Goal: Information Seeking & Learning: Learn about a topic

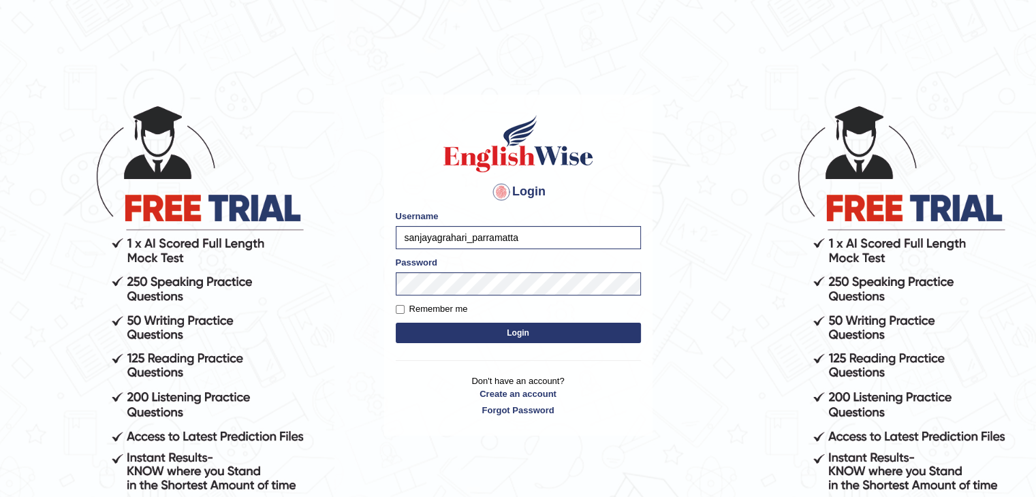
click at [445, 333] on button "Login" at bounding box center [518, 333] width 245 height 20
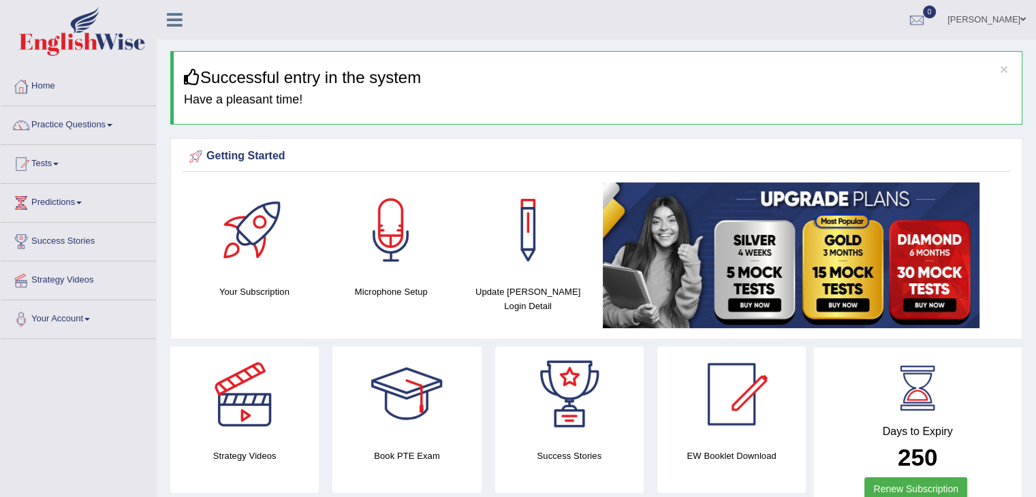
click at [58, 162] on link "Tests" at bounding box center [78, 162] width 155 height 34
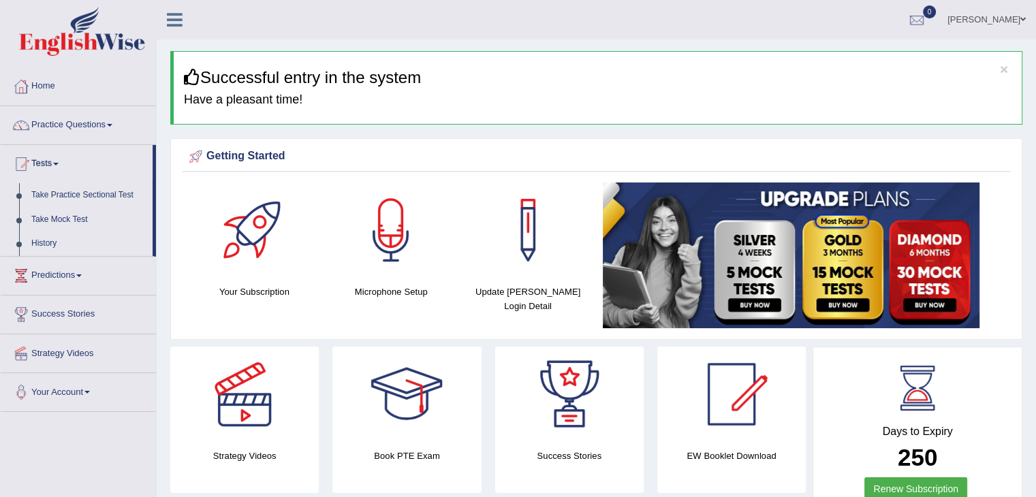
click at [58, 162] on link "Tests" at bounding box center [77, 162] width 152 height 34
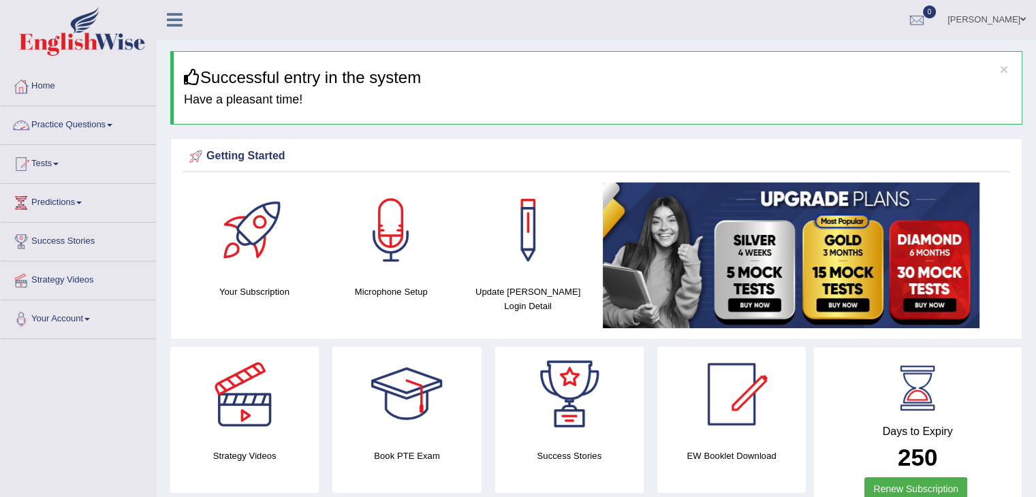
click at [104, 129] on link "Practice Questions" at bounding box center [78, 123] width 155 height 34
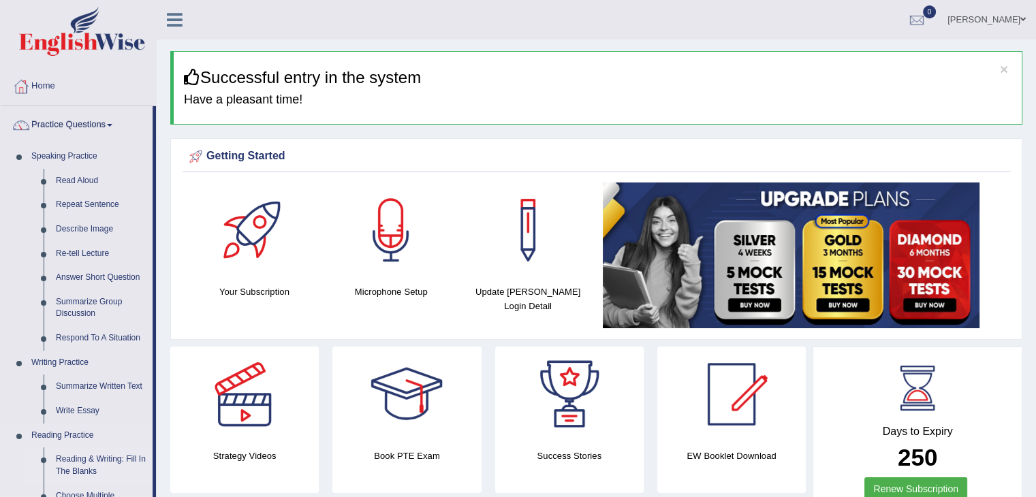
click at [67, 460] on link "Reading & Writing: Fill In The Blanks" at bounding box center [101, 466] width 103 height 36
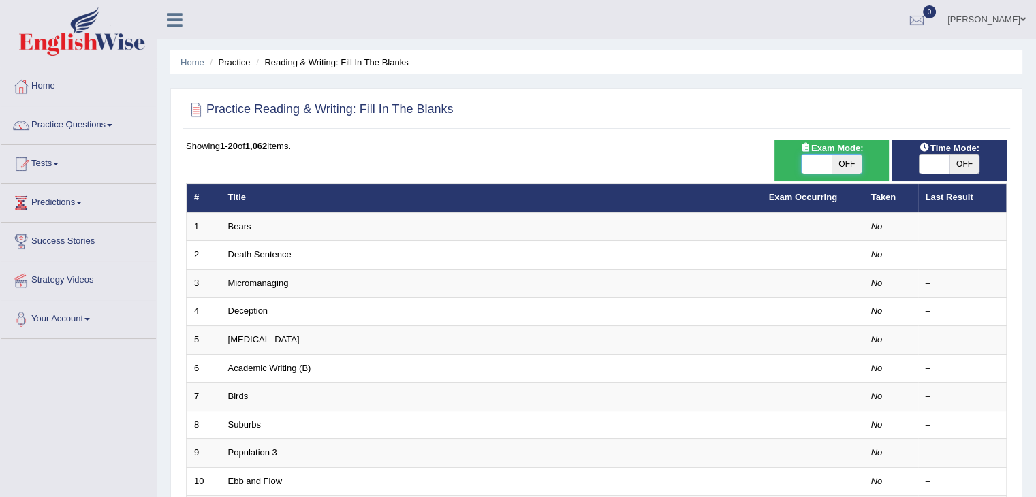
click at [809, 169] on span at bounding box center [817, 164] width 30 height 19
checkbox input "true"
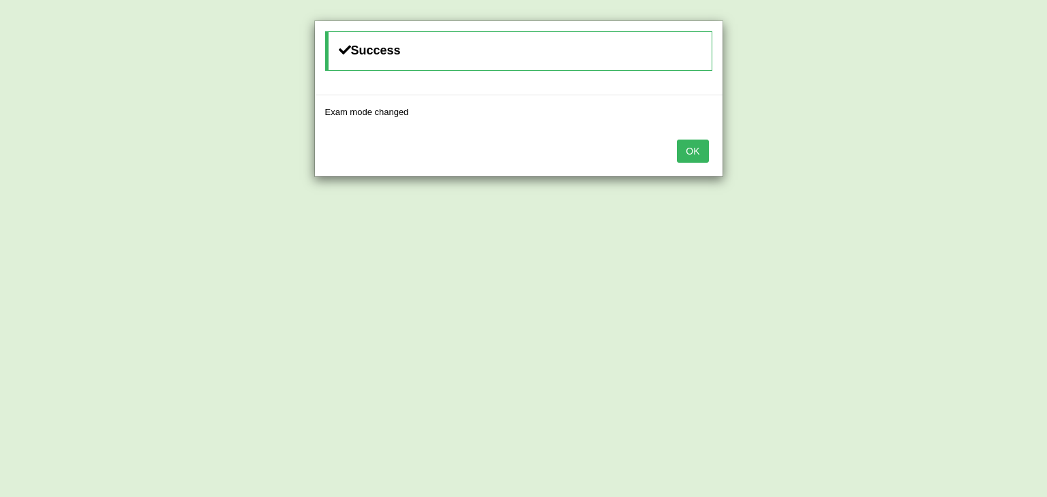
click at [688, 150] on button "OK" at bounding box center [692, 151] width 31 height 23
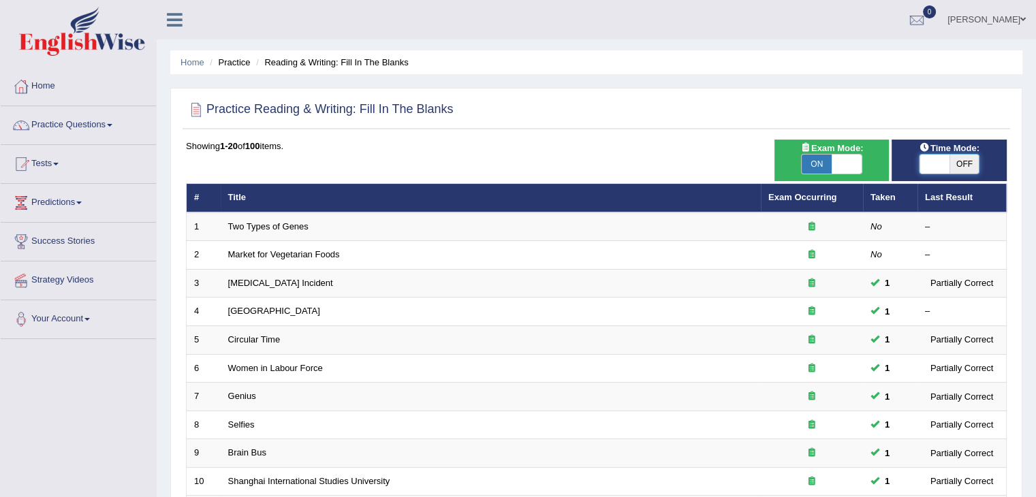
click at [932, 164] on span at bounding box center [935, 164] width 30 height 19
checkbox input "true"
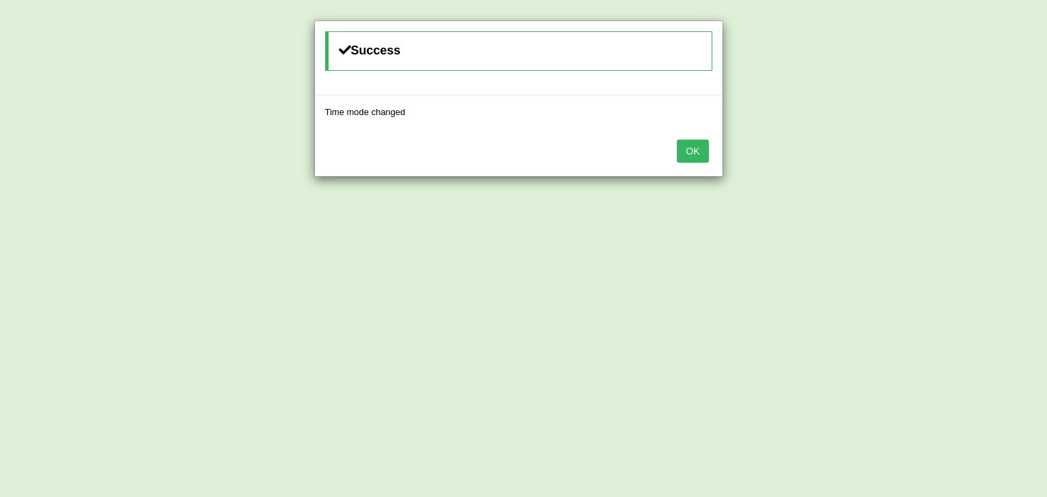
click at [704, 145] on button "OK" at bounding box center [692, 151] width 31 height 23
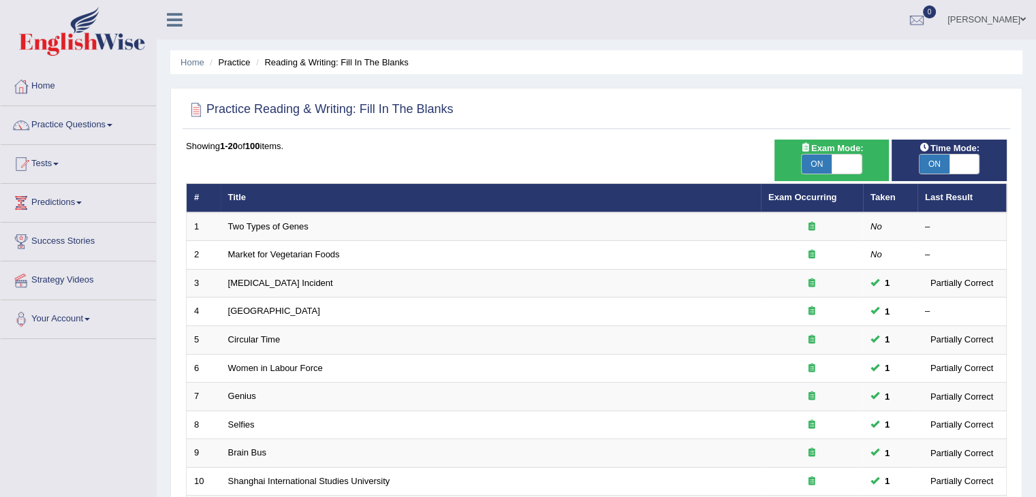
scroll to position [401, 0]
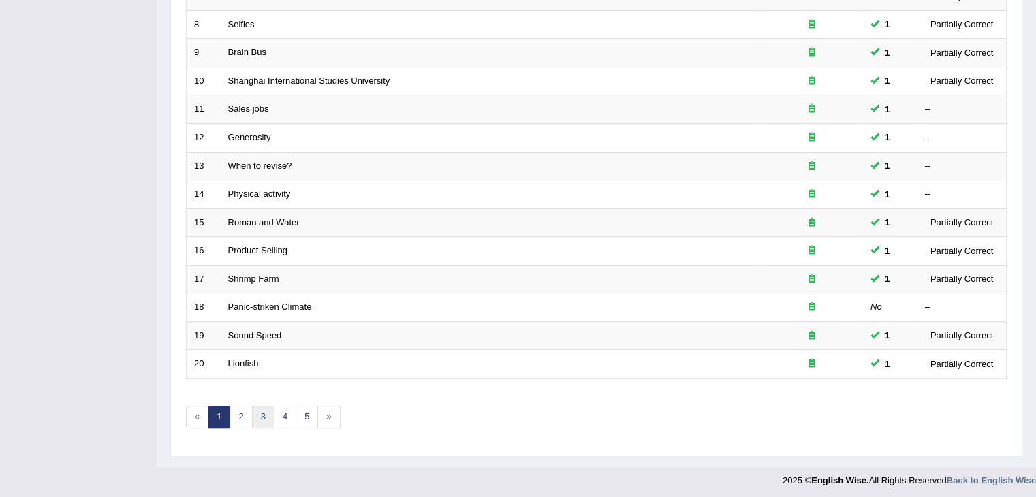
click at [259, 412] on link "3" at bounding box center [263, 417] width 22 height 22
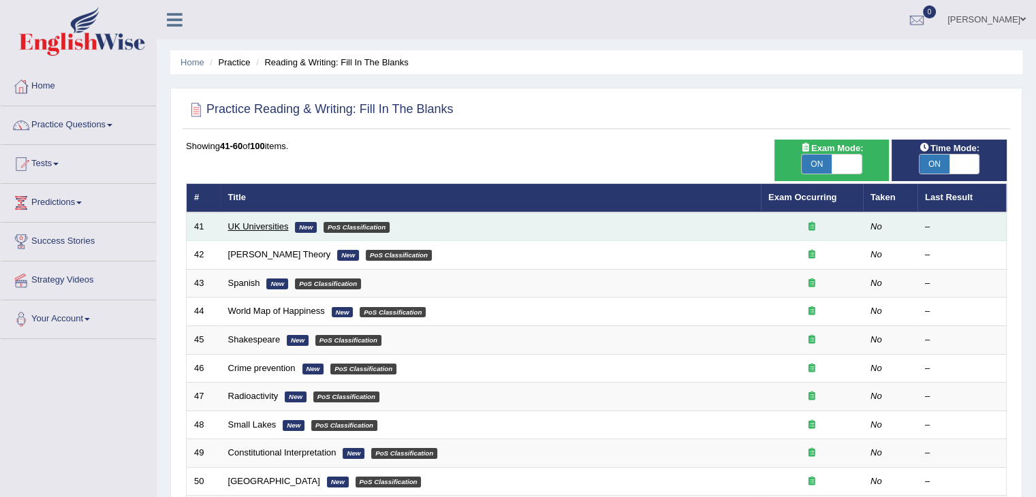
click at [260, 223] on link "UK Universities" at bounding box center [258, 226] width 61 height 10
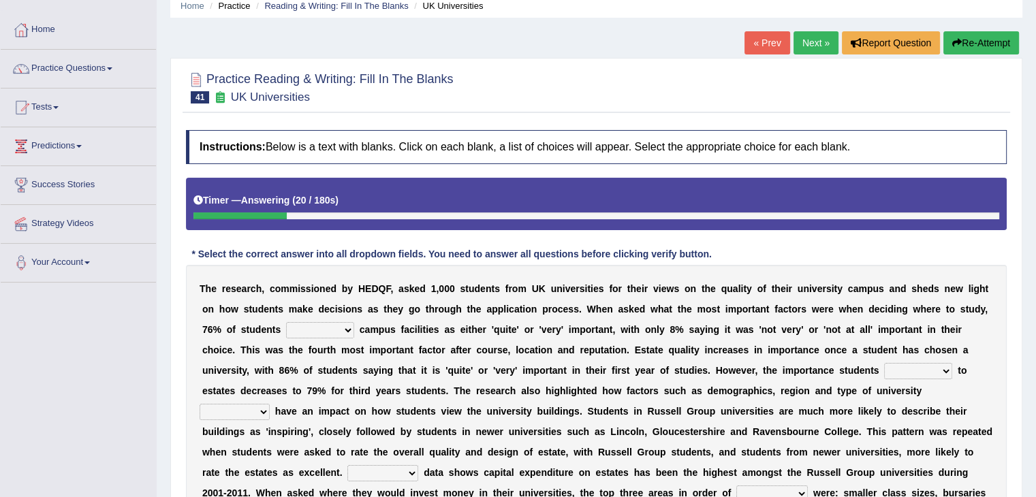
scroll to position [59, 0]
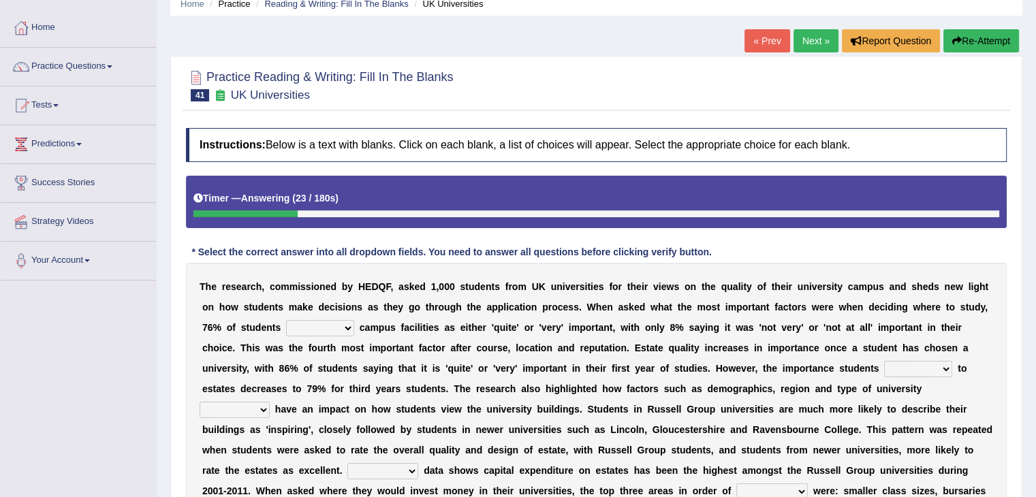
click at [350, 325] on select "refers claims prescribes ranks" at bounding box center [320, 328] width 68 height 16
select select "claims"
click at [286, 320] on select "refers claims prescribes ranks" at bounding box center [320, 328] width 68 height 16
click at [940, 365] on select "deliver attach summon acquire" at bounding box center [919, 369] width 68 height 16
select select "acquire"
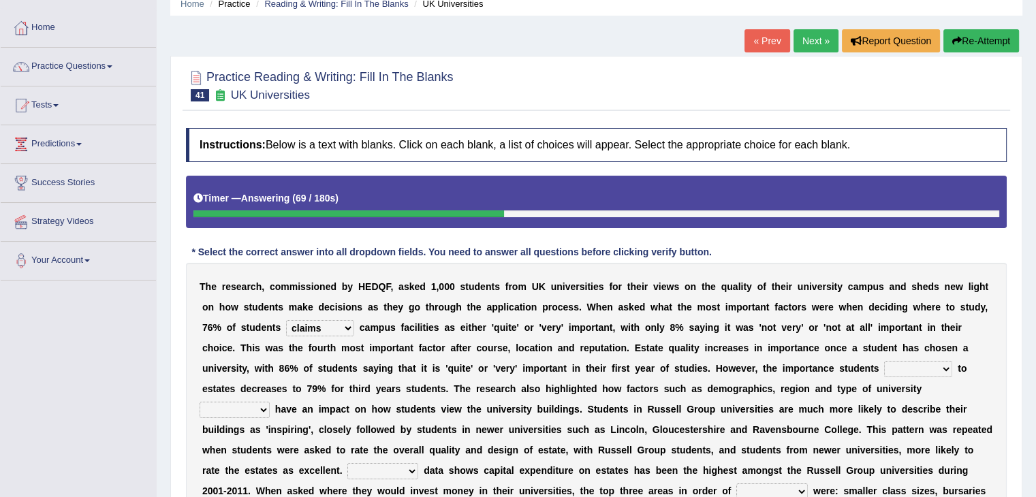
click at [885, 361] on select "deliver attach summon acquire" at bounding box center [919, 369] width 68 height 16
click at [268, 405] on select "attached attended acquired augmented" at bounding box center [235, 410] width 70 height 16
select select "attached"
click at [200, 402] on select "attached attended acquired augmented" at bounding box center [235, 410] width 70 height 16
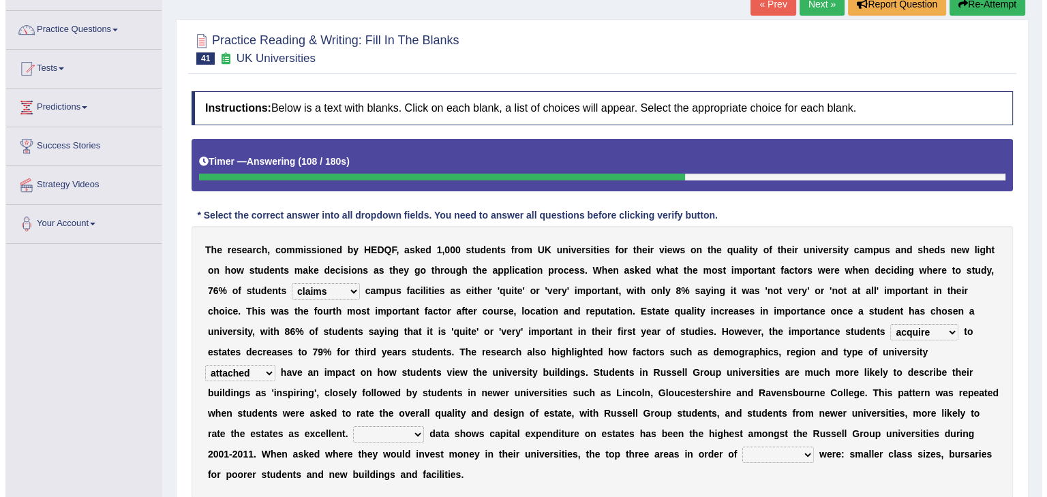
scroll to position [135, 0]
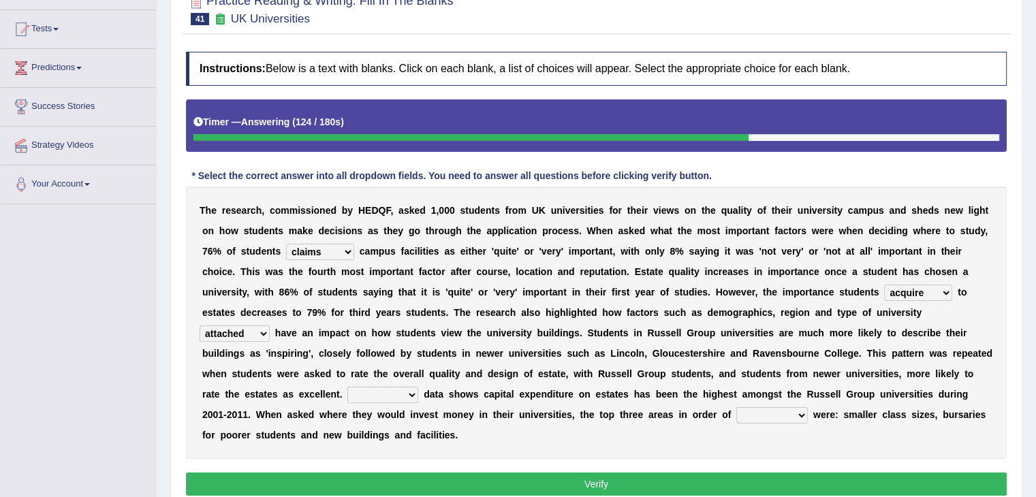
click at [413, 393] on select "Collective Existing Predictable Collateral" at bounding box center [383, 395] width 71 height 16
select select "Collective"
click at [348, 387] on select "Collective Existing Predictable Collateral" at bounding box center [383, 395] width 71 height 16
click at [790, 412] on select "prefer preferential prefect preference" at bounding box center [773, 416] width 72 height 16
select select "preference"
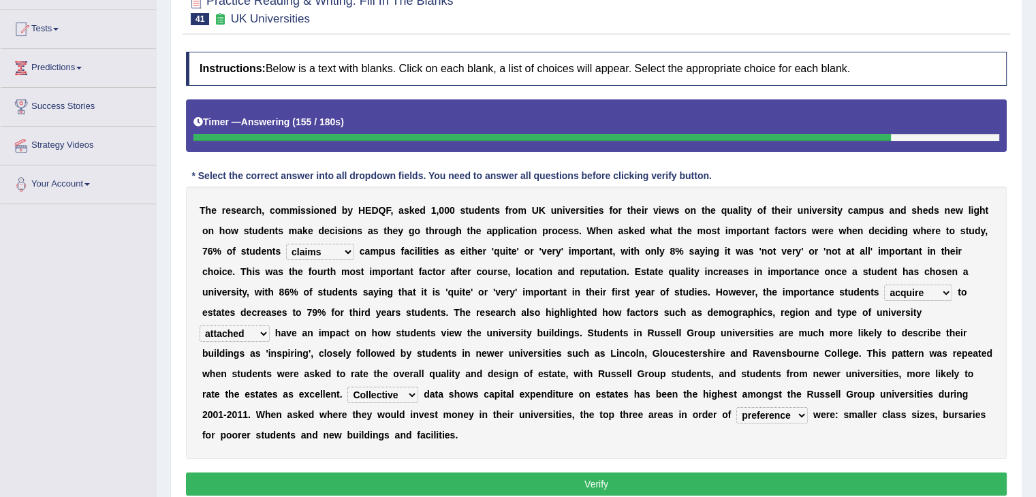
click at [737, 408] on select "prefer preferential prefect preference" at bounding box center [773, 416] width 72 height 16
click at [403, 487] on button "Verify" at bounding box center [596, 484] width 821 height 23
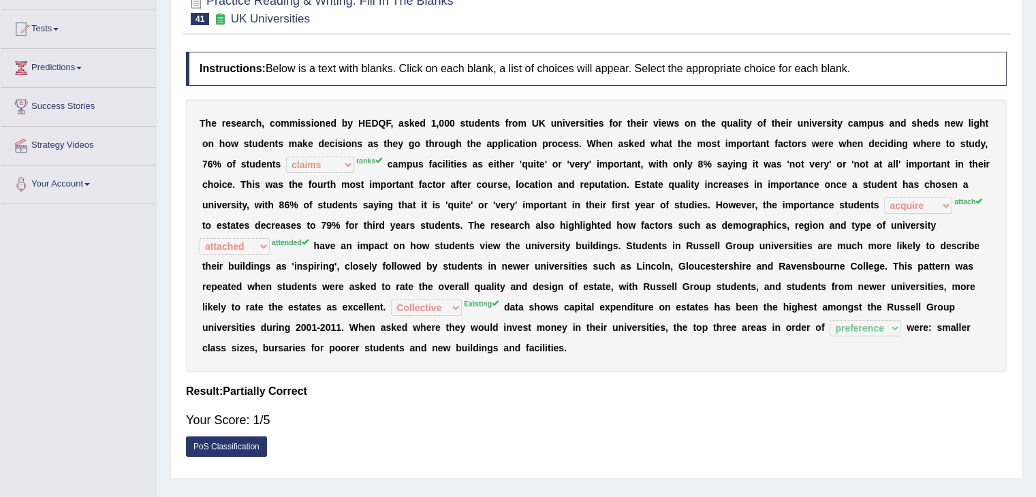
click at [232, 446] on link "PoS Classification" at bounding box center [226, 447] width 81 height 20
